Goal: Complete application form: Complete application form

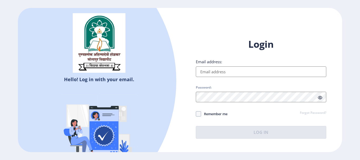
click at [235, 70] on input "Email address:" at bounding box center [261, 71] width 130 height 11
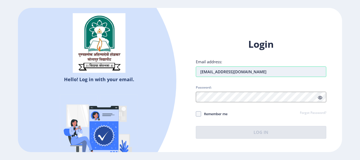
type input "[EMAIL_ADDRESS][DOMAIN_NAME]"
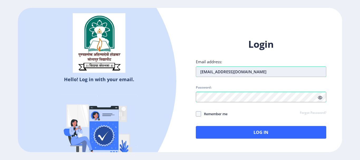
click at [237, 75] on input "[EMAIL_ADDRESS][DOMAIN_NAME]" at bounding box center [261, 71] width 130 height 11
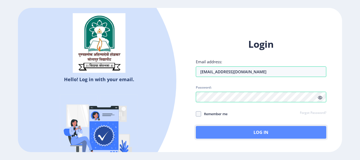
click at [255, 134] on button "Log In" at bounding box center [261, 132] width 130 height 13
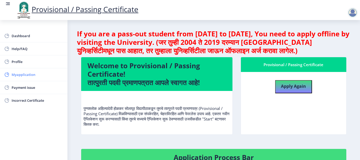
click at [32, 74] on span "Myapplication" at bounding box center [38, 74] width 52 height 6
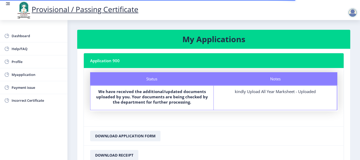
click at [237, 93] on div "kindly Upload All Year Marksheet - Uploaded" at bounding box center [275, 91] width 114 height 5
click at [165, 101] on b "We have received the additional/updated documents uploaded by you. Your documen…" at bounding box center [152, 97] width 112 height 16
click at [175, 104] on b "We have received the additional/updated documents uploaded by you. Your documen…" at bounding box center [152, 97] width 112 height 16
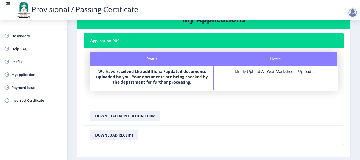
scroll to position [45, 0]
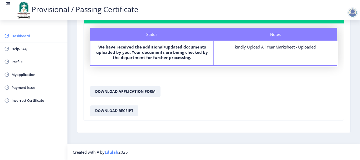
click at [38, 36] on span "Dashboard" at bounding box center [38, 36] width 52 height 6
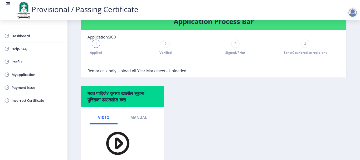
scroll to position [158, 0]
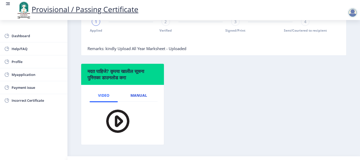
click at [139, 94] on span "Manual" at bounding box center [138, 95] width 17 height 4
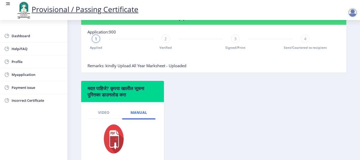
scroll to position [132, 0]
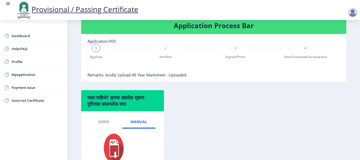
click at [99, 51] on div "1 Applied" at bounding box center [96, 51] width 8 height 15
click at [163, 50] on div "2" at bounding box center [165, 48] width 8 height 8
click at [232, 50] on div "3" at bounding box center [235, 48] width 8 height 8
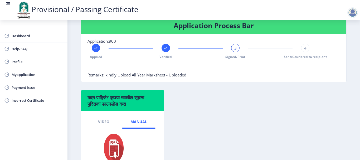
click at [304, 52] on div "4" at bounding box center [305, 48] width 8 height 8
click at [304, 51] on div "4" at bounding box center [305, 48] width 8 height 8
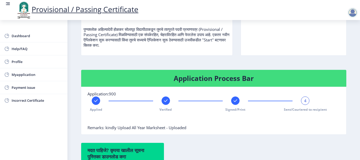
click at [287, 106] on div "Applied Verified Signed/Print 4 Sent/Couriered to recipient" at bounding box center [200, 103] width 226 height 15
click at [308, 100] on div "Applied Verified Signed/Print 4 Sent/Couriered to recipient" at bounding box center [200, 103] width 226 height 15
click at [306, 100] on div "4" at bounding box center [305, 100] width 8 height 8
click at [301, 99] on div "4" at bounding box center [305, 100] width 8 height 8
click at [235, 102] on rect at bounding box center [235, 100] width 5 height 5
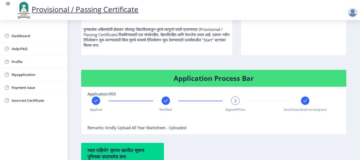
click at [235, 102] on span "3" at bounding box center [235, 100] width 2 height 5
click at [182, 127] on span "Remarks: kindly Upload All Year Marksheet - Uploaded" at bounding box center [136, 127] width 99 height 5
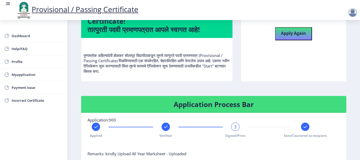
scroll to position [0, 0]
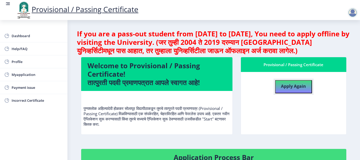
click at [303, 88] on b "Apply Again" at bounding box center [293, 86] width 25 height 6
select select
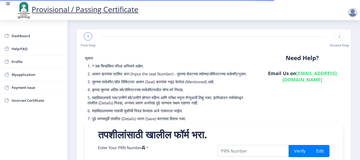
click at [25, 28] on div "Dashboard Help/FAQ Profile Myapplication Payment issue Incorrect Certificate" at bounding box center [33, 90] width 67 height 140
click at [23, 35] on span "Dashboard" at bounding box center [38, 36] width 52 height 6
